Goal: Task Accomplishment & Management: Use online tool/utility

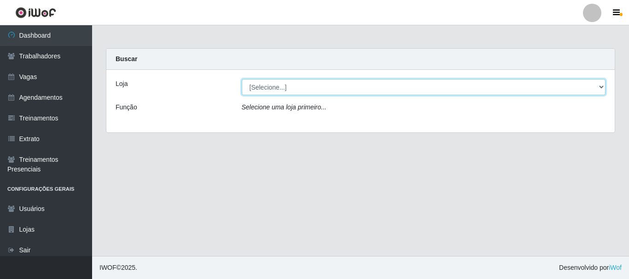
click at [270, 87] on select "[Selecione...] O Cestão - [GEOGRAPHIC_DATA]" at bounding box center [424, 87] width 364 height 16
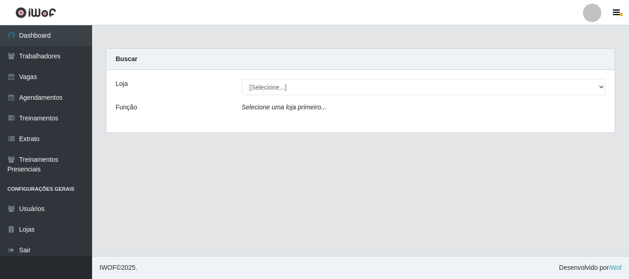
click at [277, 121] on div "Loja [Selecione...] O Cestão - Bayeux Função Selecione uma loja primeiro..." at bounding box center [360, 101] width 508 height 63
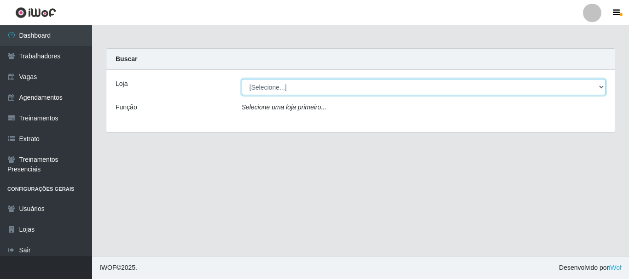
click at [271, 91] on select "[Selecione...] O Cestão - [GEOGRAPHIC_DATA]" at bounding box center [424, 87] width 364 height 16
select select "238"
click at [242, 79] on select "[Selecione...] O Cestão - [GEOGRAPHIC_DATA]" at bounding box center [424, 87] width 364 height 16
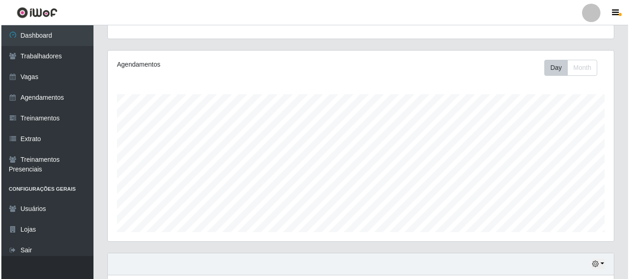
scroll to position [209, 0]
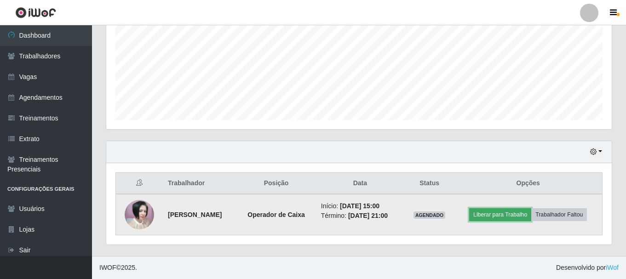
click at [488, 220] on button "Liberar para Trabalho" at bounding box center [500, 214] width 62 height 13
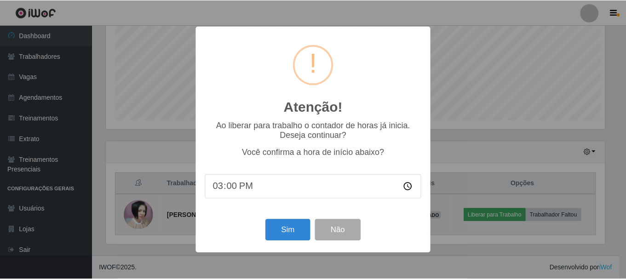
scroll to position [191, 501]
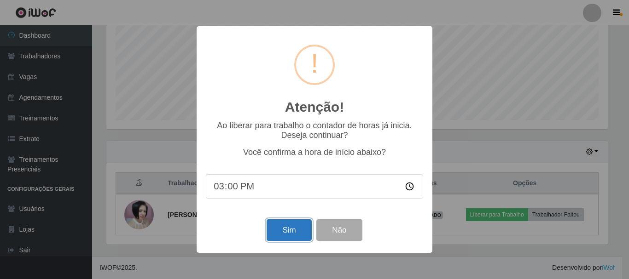
click at [291, 232] on button "Sim" at bounding box center [288, 230] width 45 height 22
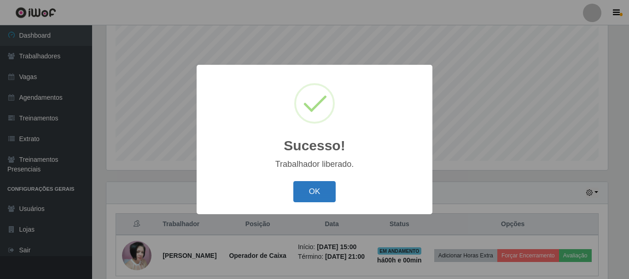
click at [323, 185] on button "OK" at bounding box center [314, 192] width 43 height 22
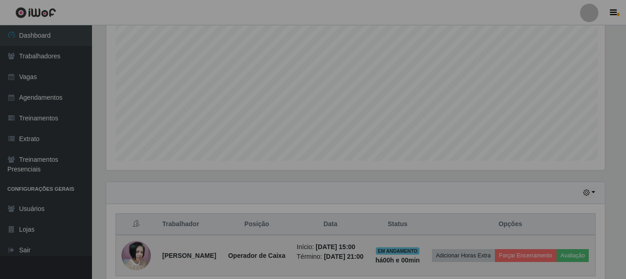
scroll to position [191, 506]
